Goal: Browse casually

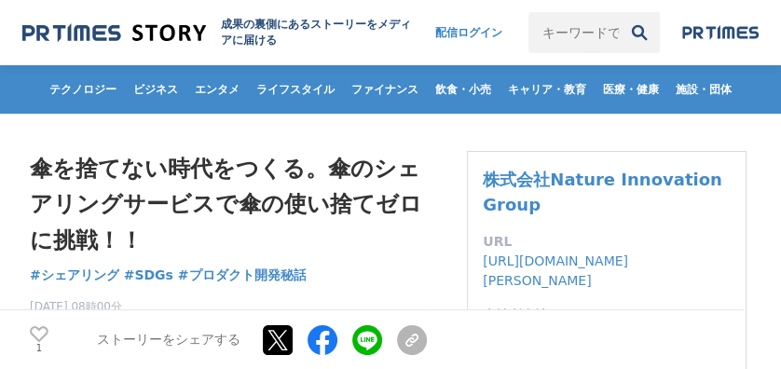
click at [73, 26] on img at bounding box center [114, 33] width 184 height 25
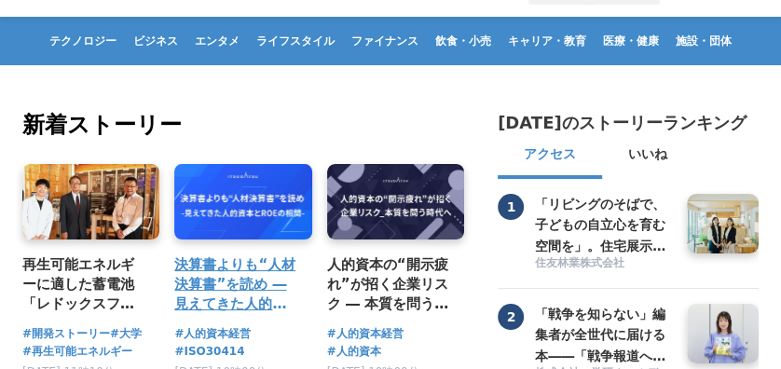
scroll to position [124, 0]
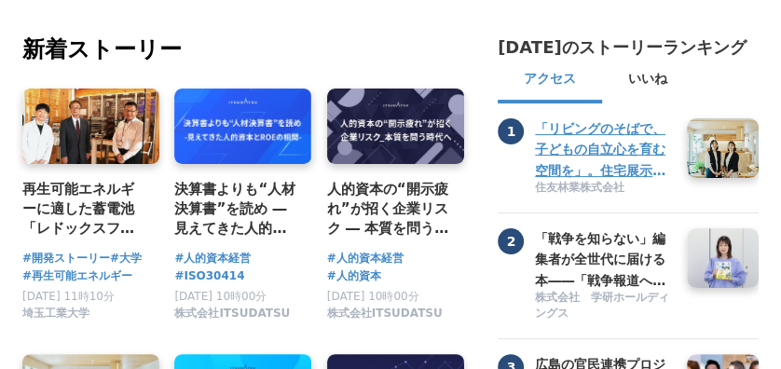
click at [600, 160] on h3 "「リビングのそばで、子どもの自立心を育む空間を」。住宅展示場に「まんなかこどもBASE」を作った２人の女性社員" at bounding box center [604, 149] width 138 height 62
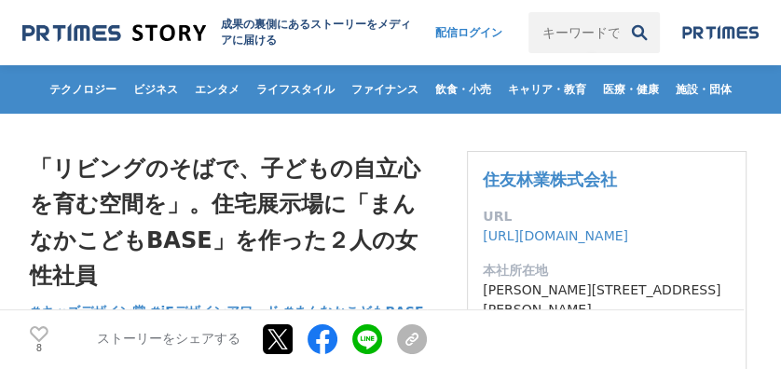
click at [41, 29] on img at bounding box center [114, 33] width 184 height 25
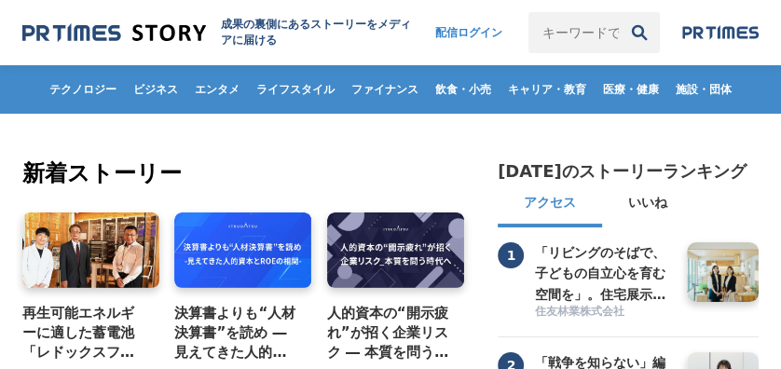
click at [170, 34] on img at bounding box center [114, 33] width 184 height 25
click at [63, 25] on img at bounding box center [114, 33] width 184 height 25
